Goal: Information Seeking & Learning: Learn about a topic

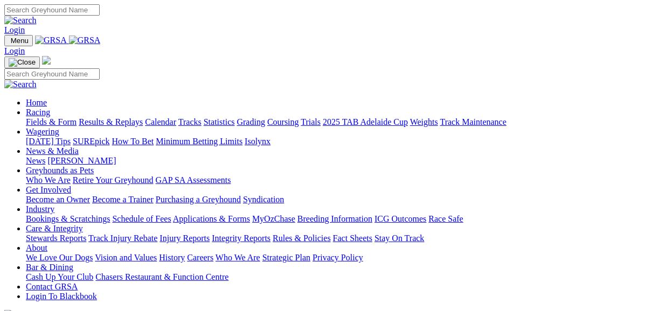
click at [40, 117] on link "Fields & Form" at bounding box center [51, 121] width 51 height 9
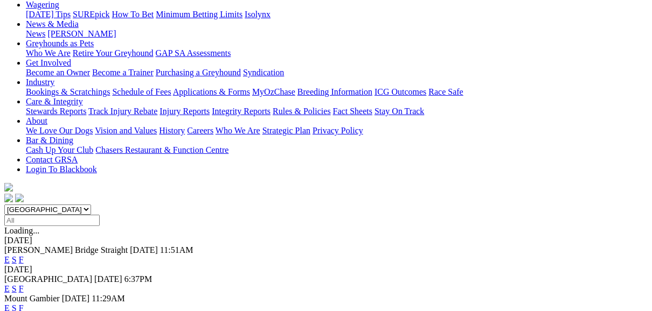
scroll to position [172, 0]
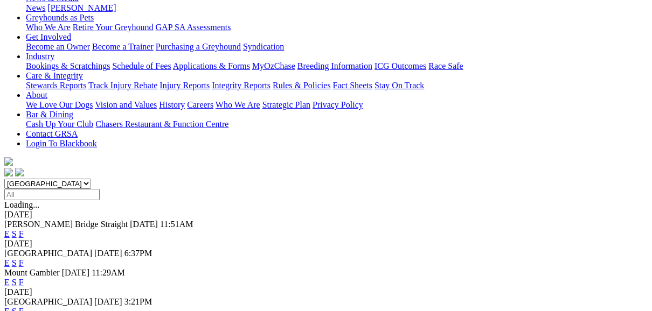
click at [24, 258] on link "F" at bounding box center [21, 262] width 5 height 9
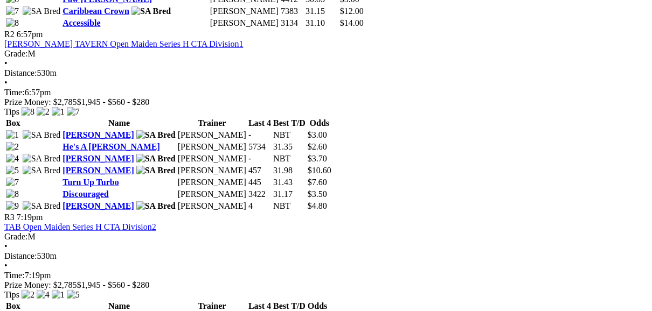
scroll to position [732, 0]
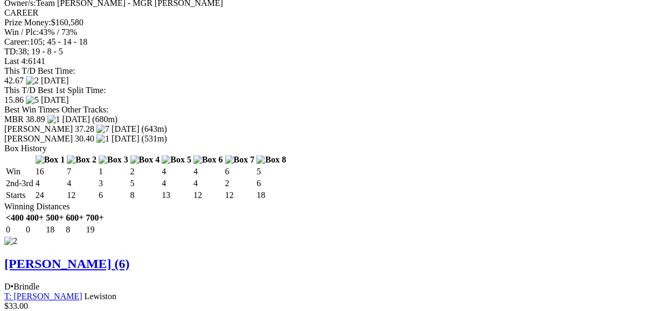
scroll to position [1465, 0]
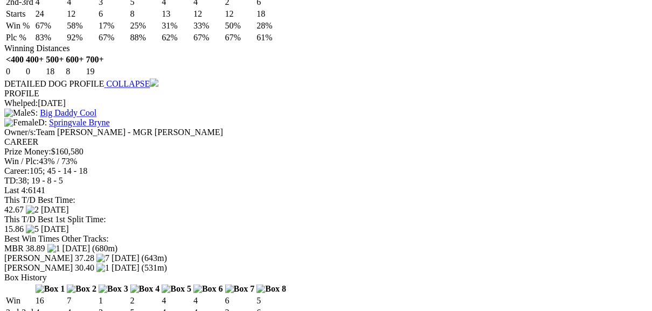
scroll to position [1292, 0]
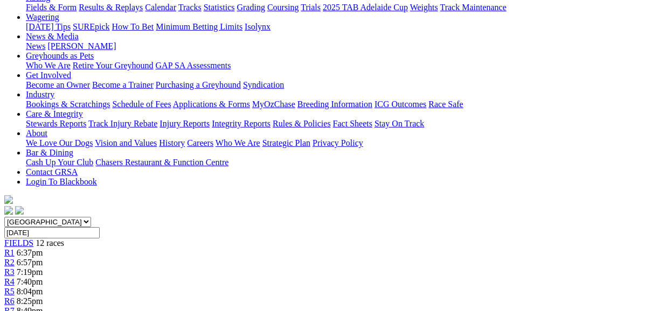
scroll to position [129, 0]
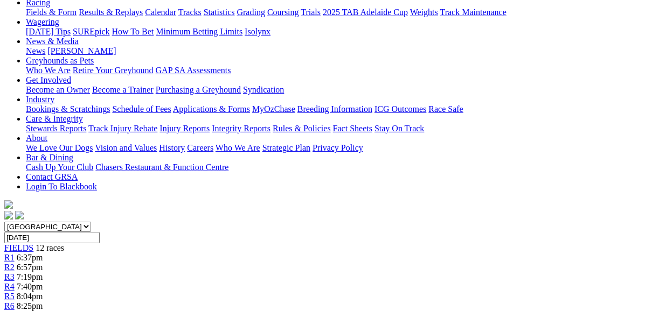
click at [237, 282] on div "R4 7:40pm" at bounding box center [325, 287] width 643 height 10
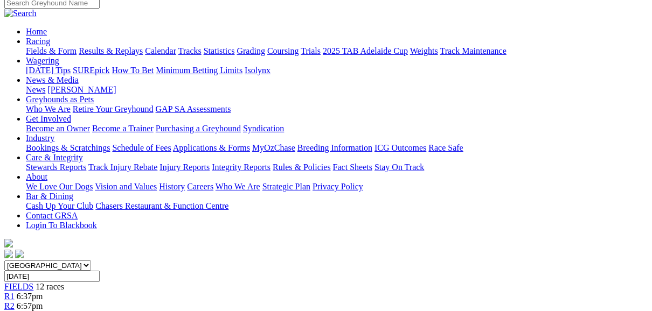
scroll to position [43, 0]
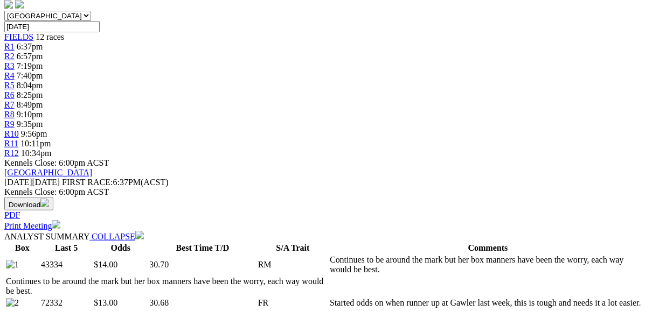
scroll to position [345, 0]
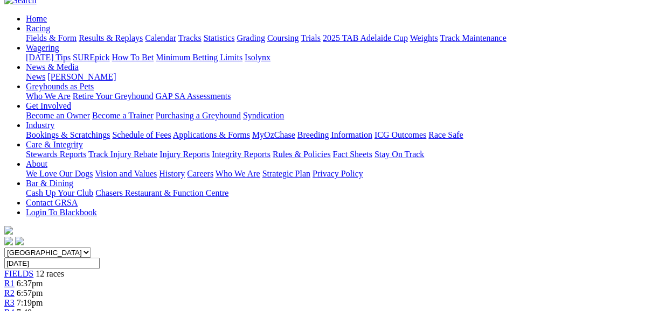
scroll to position [86, 0]
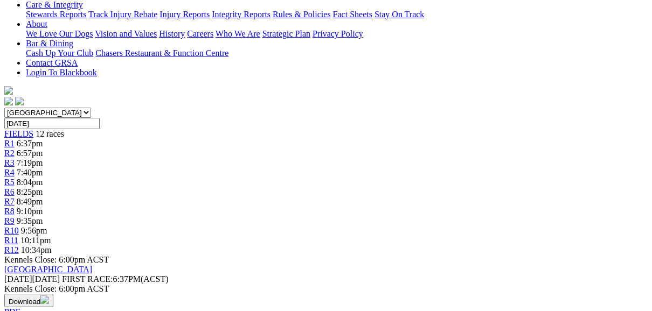
scroll to position [302, 0]
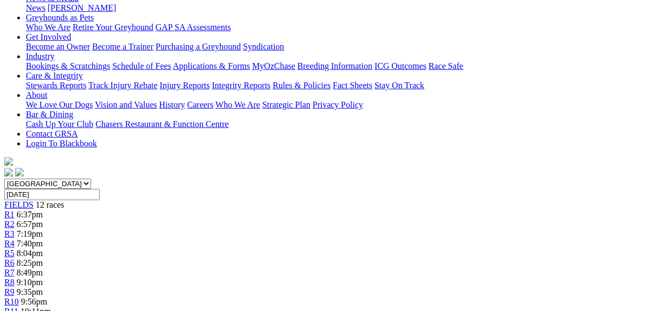
scroll to position [129, 0]
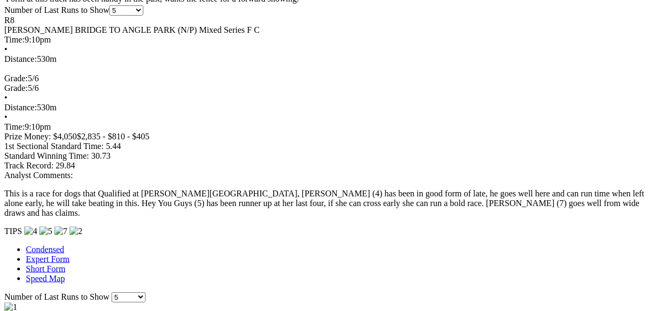
scroll to position [948, 0]
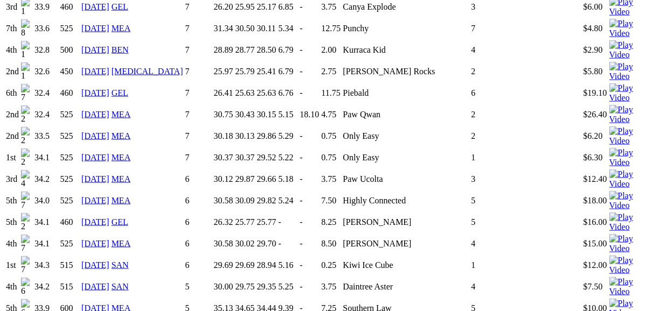
scroll to position [905, 0]
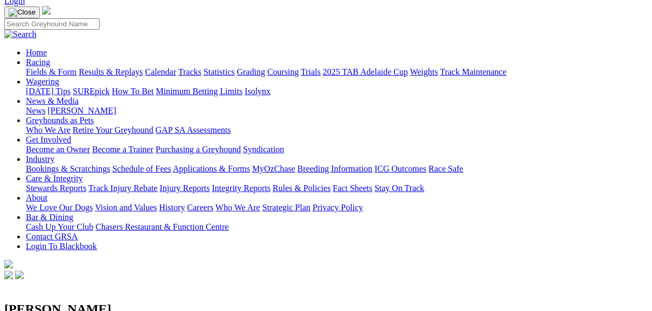
scroll to position [0, 0]
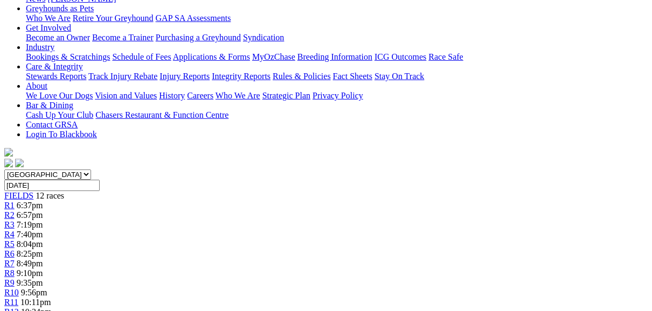
scroll to position [129, 0]
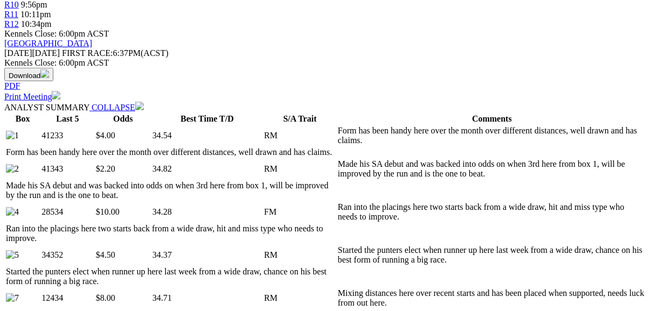
scroll to position [474, 0]
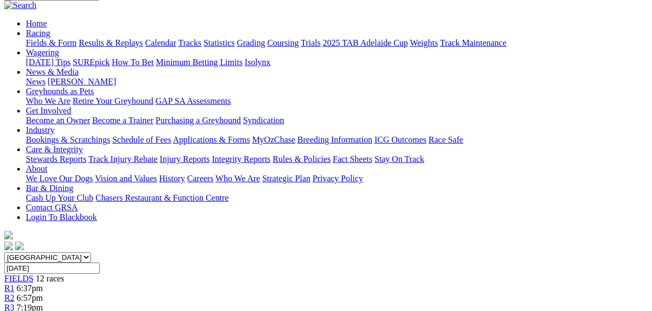
scroll to position [86, 0]
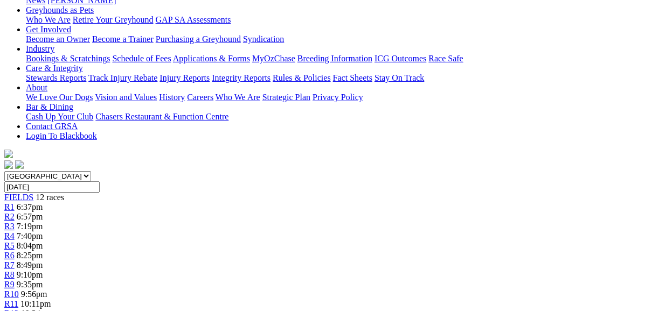
scroll to position [129, 0]
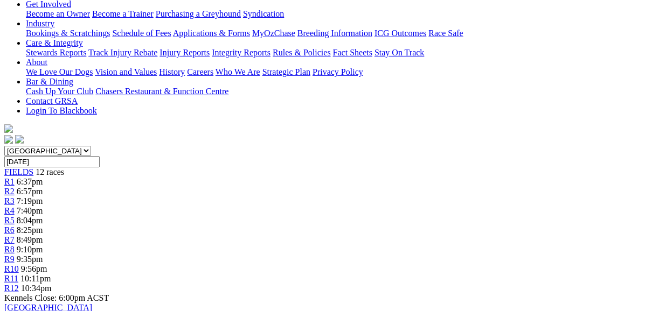
scroll to position [215, 0]
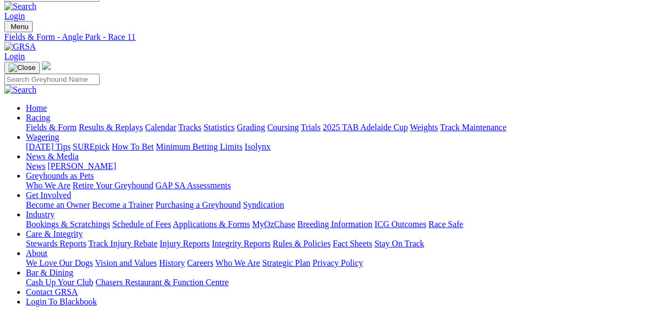
scroll to position [0, 0]
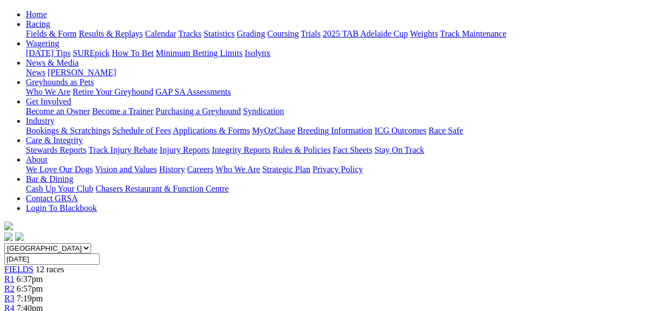
scroll to position [129, 0]
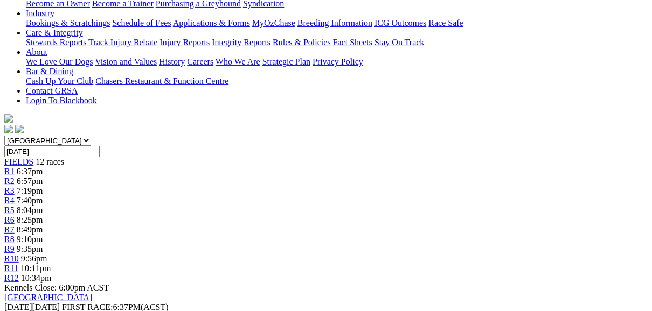
scroll to position [86, 0]
